Goal: Task Accomplishment & Management: Manage account settings

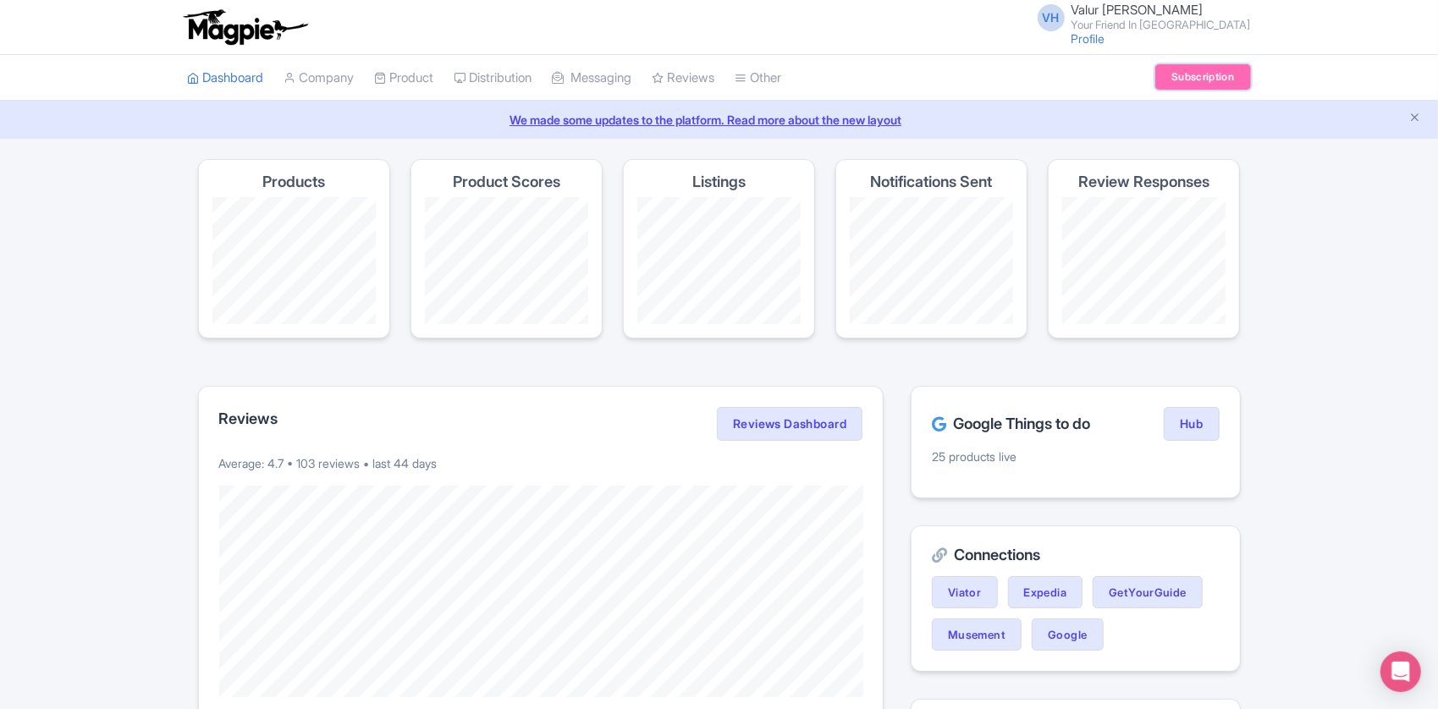
click at [1172, 74] on link "Subscription" at bounding box center [1202, 76] width 95 height 25
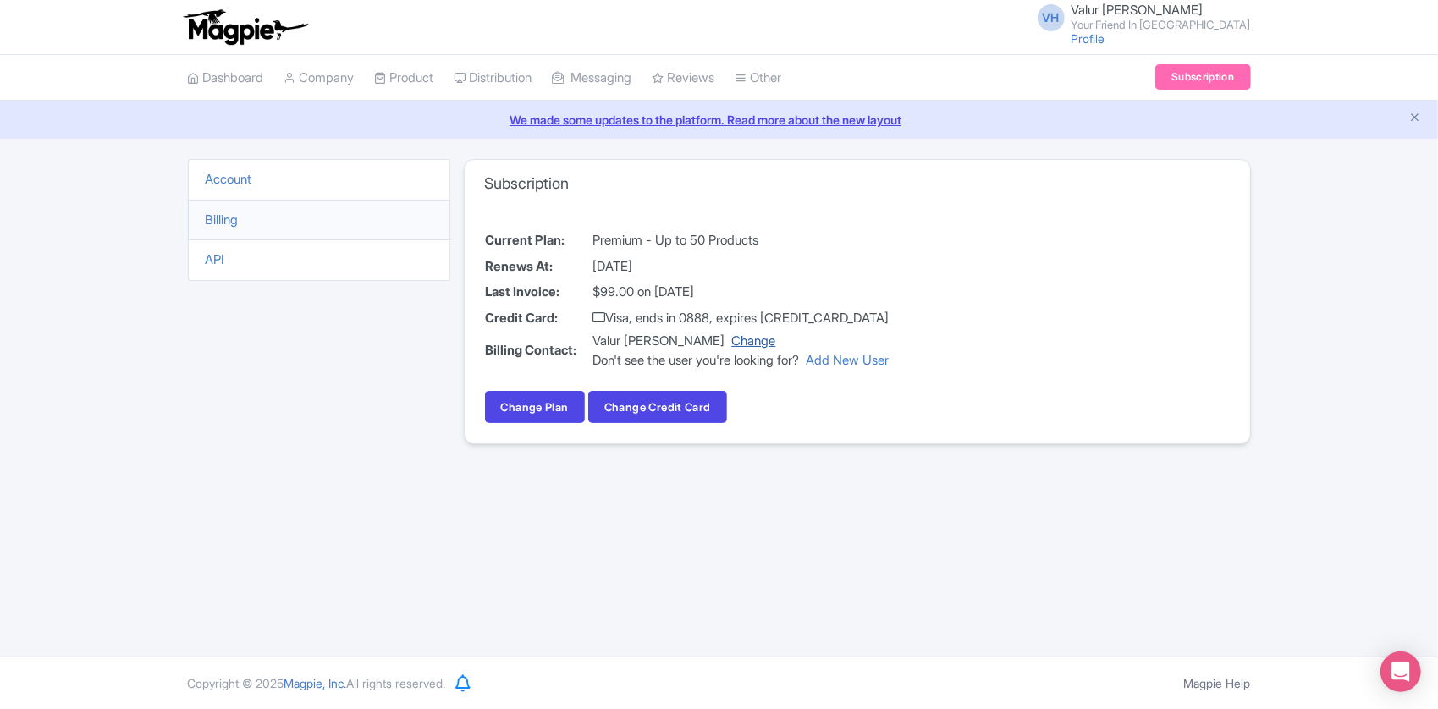
click at [776, 346] on link "Change" at bounding box center [754, 341] width 44 height 16
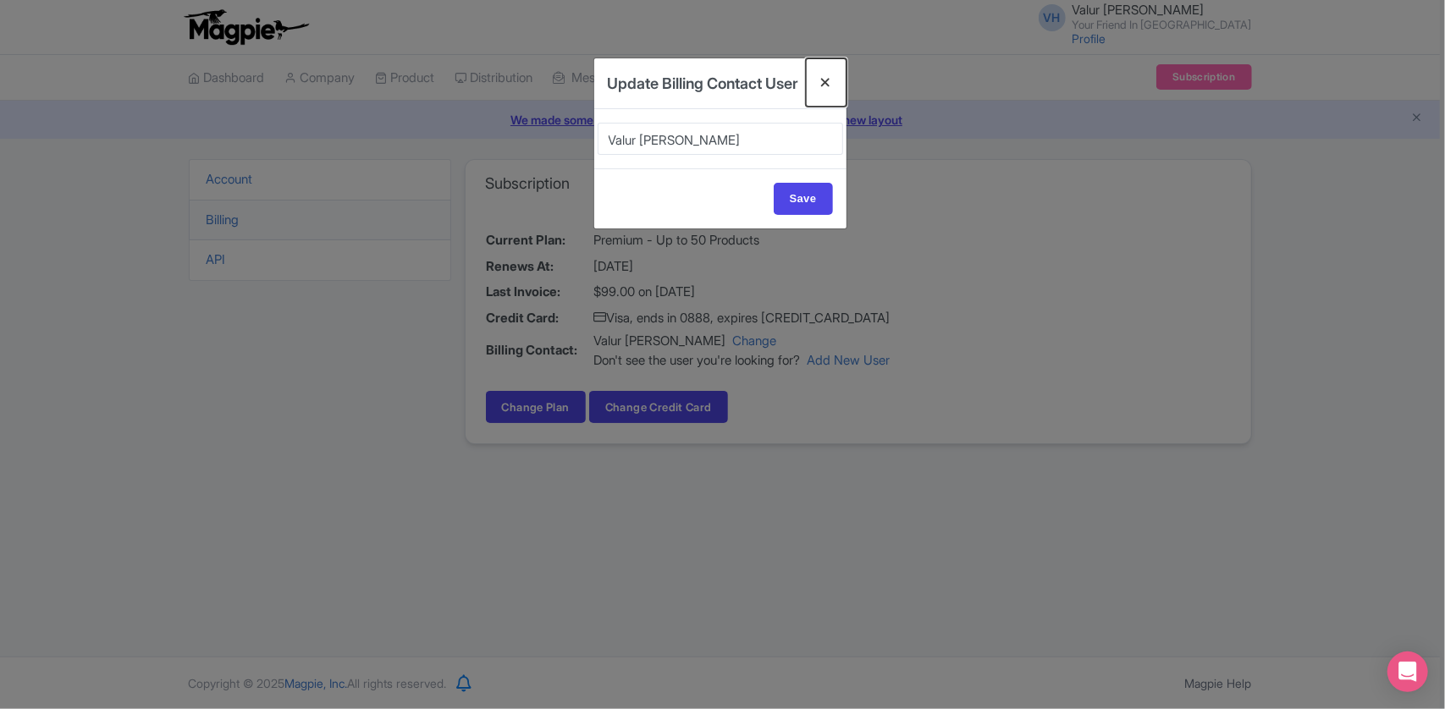
click at [826, 82] on button "Close" at bounding box center [826, 82] width 41 height 48
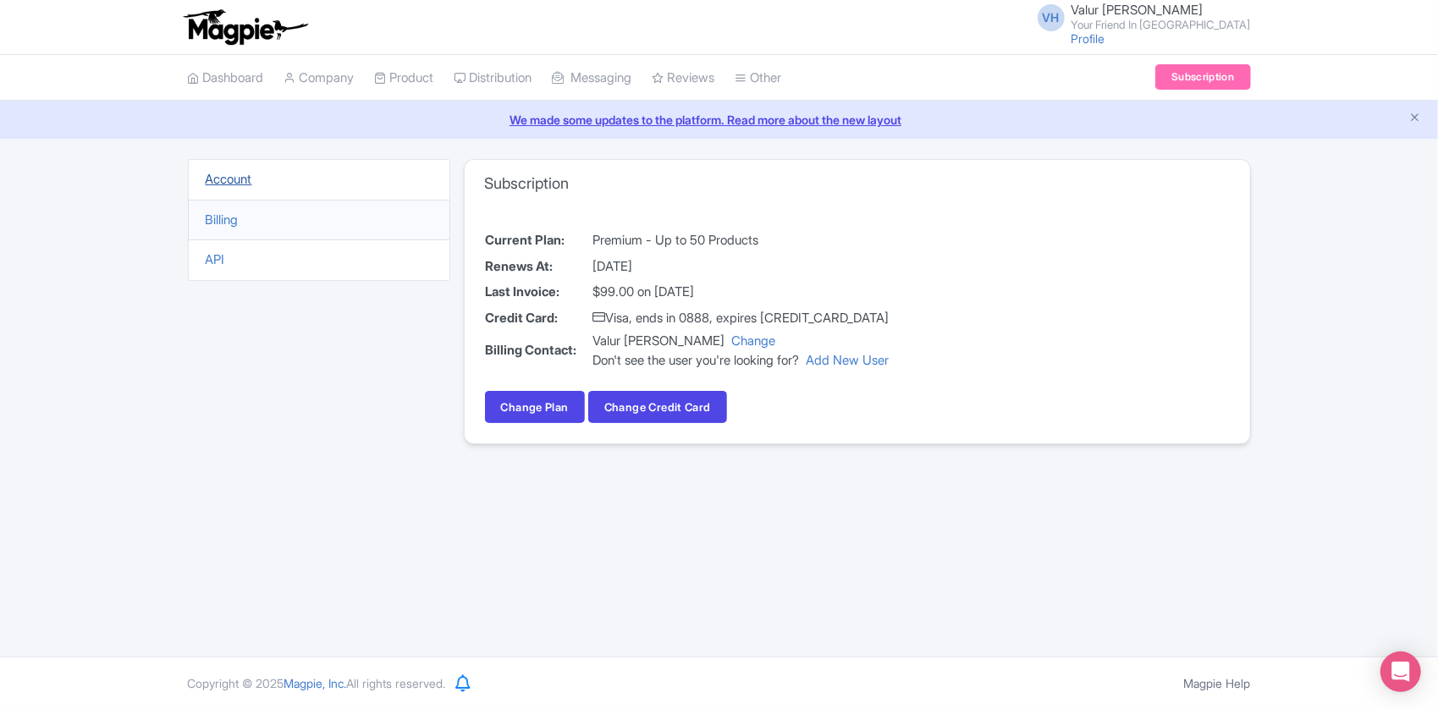
click at [229, 179] on link "Account" at bounding box center [229, 179] width 47 height 16
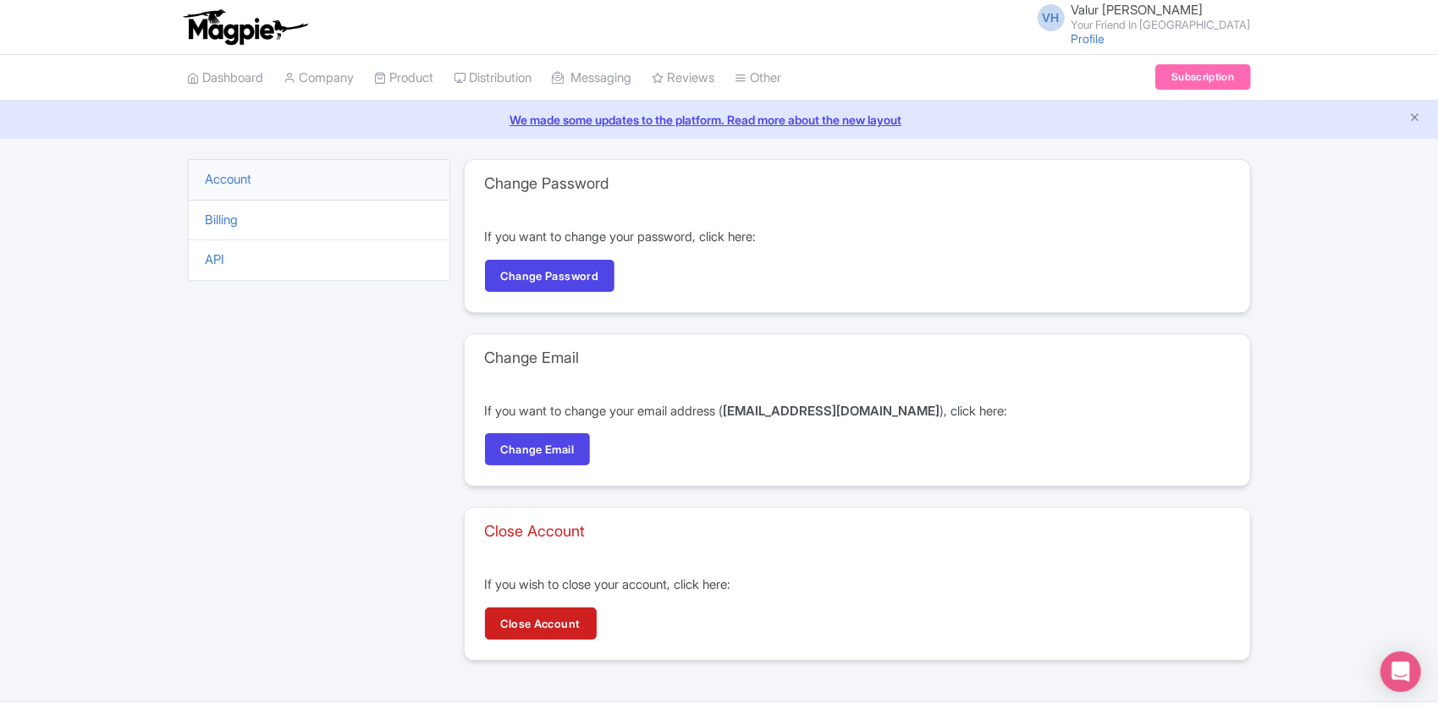
scroll to position [40, 0]
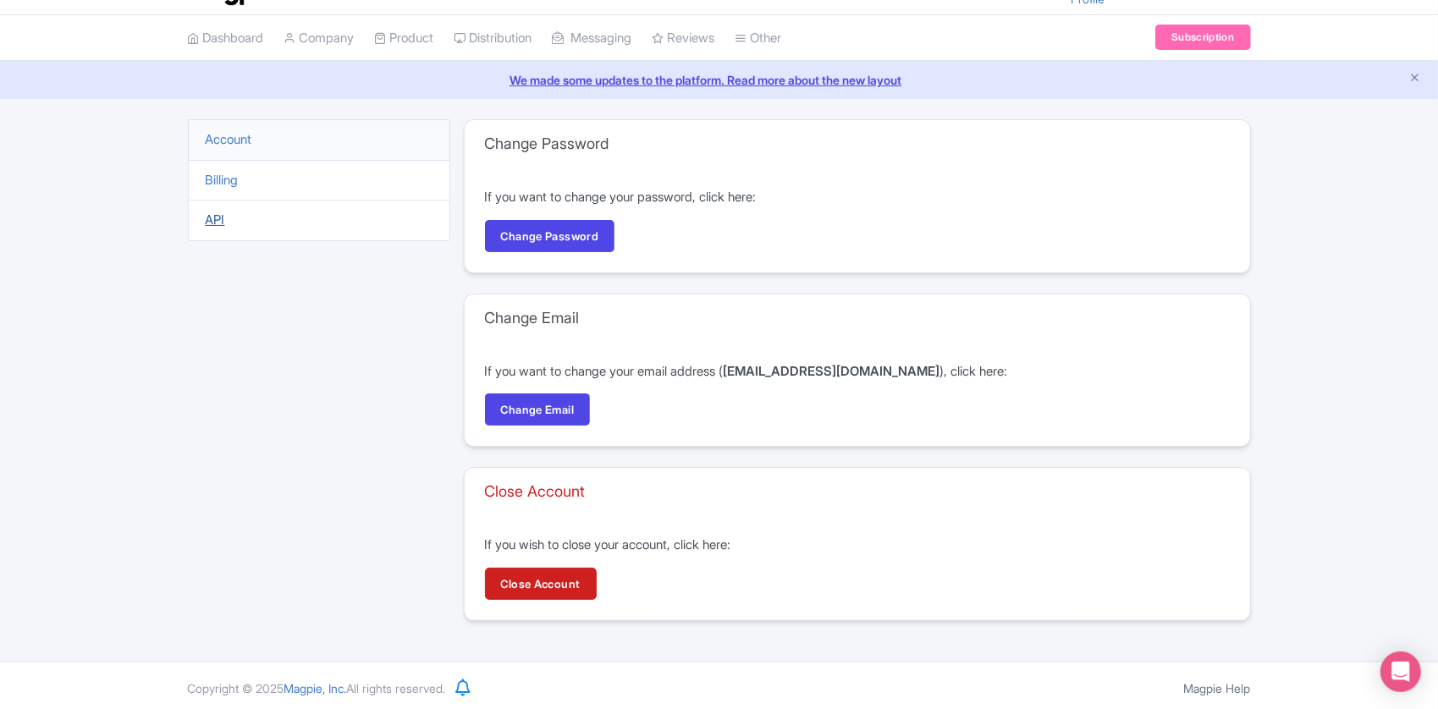
click at [222, 215] on link "API" at bounding box center [215, 220] width 19 height 16
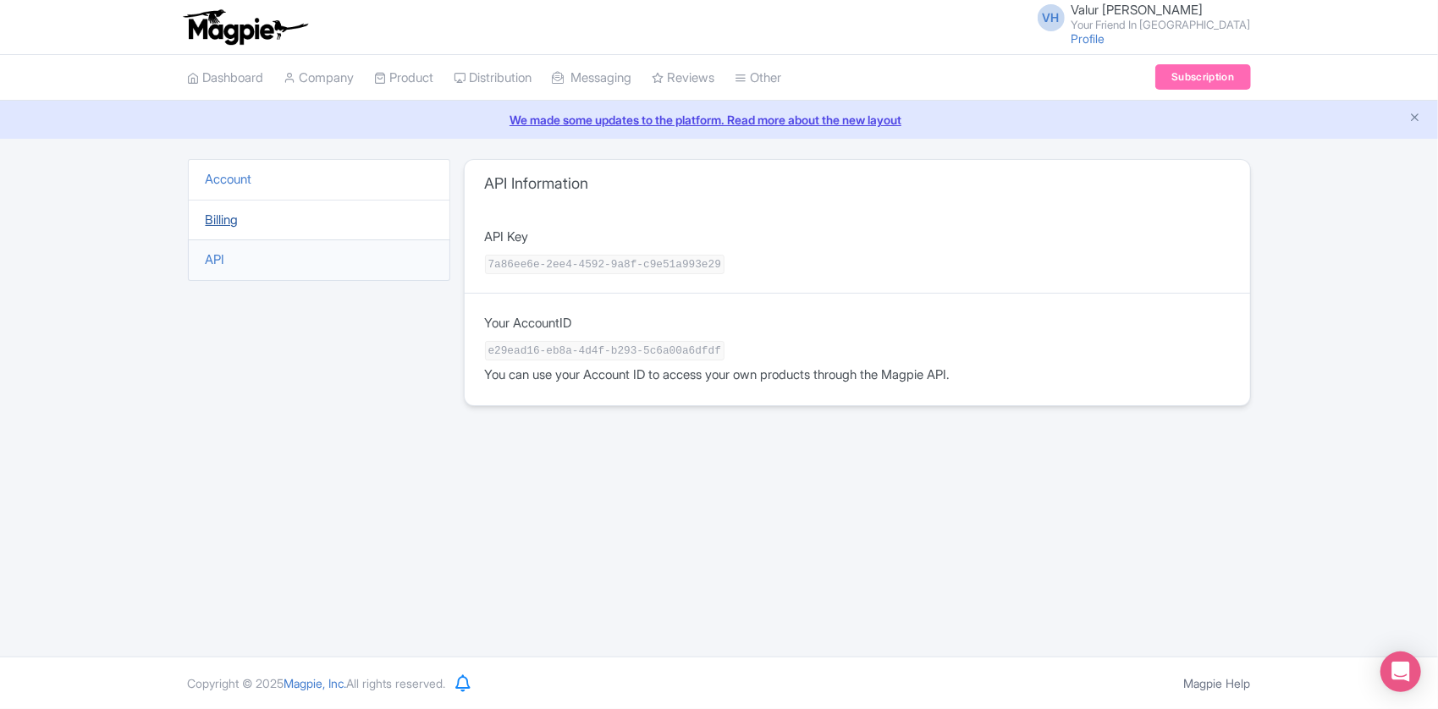
click at [218, 215] on link "Billing" at bounding box center [222, 220] width 33 height 16
